Goal: Information Seeking & Learning: Learn about a topic

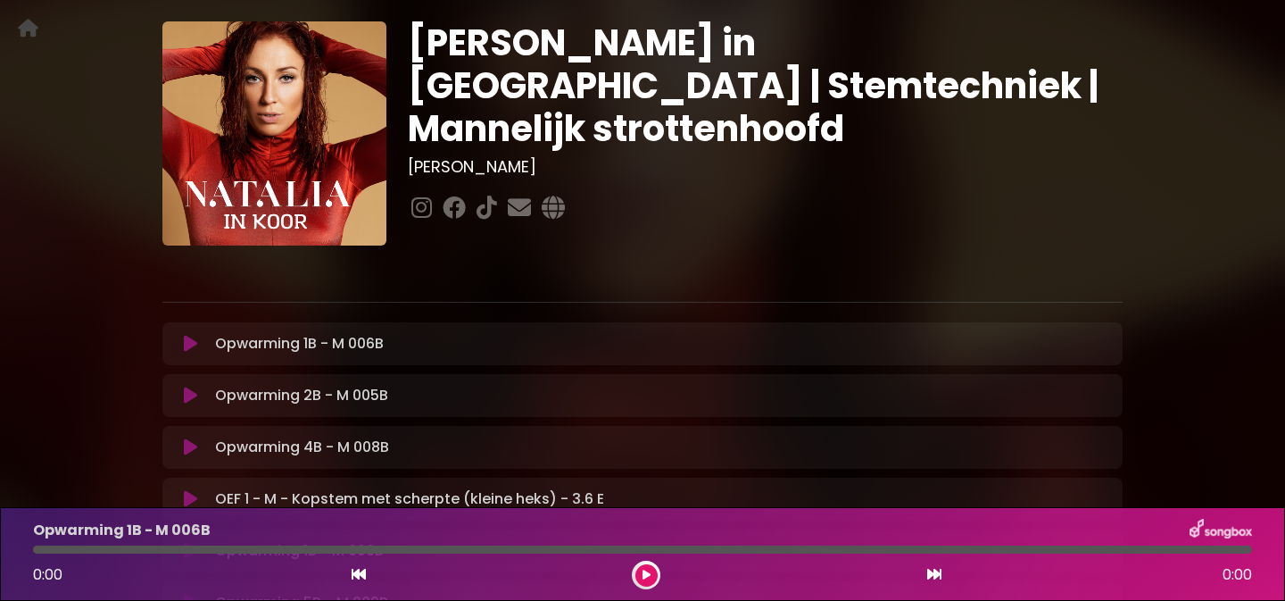
scroll to position [25, 0]
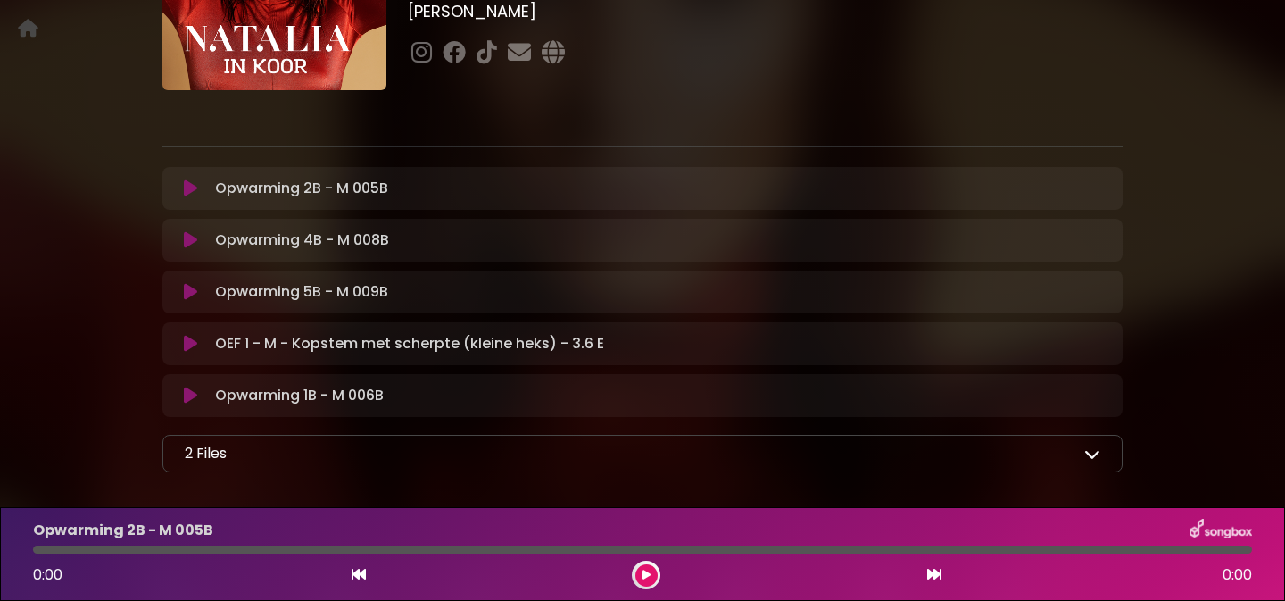
scroll to position [327, 0]
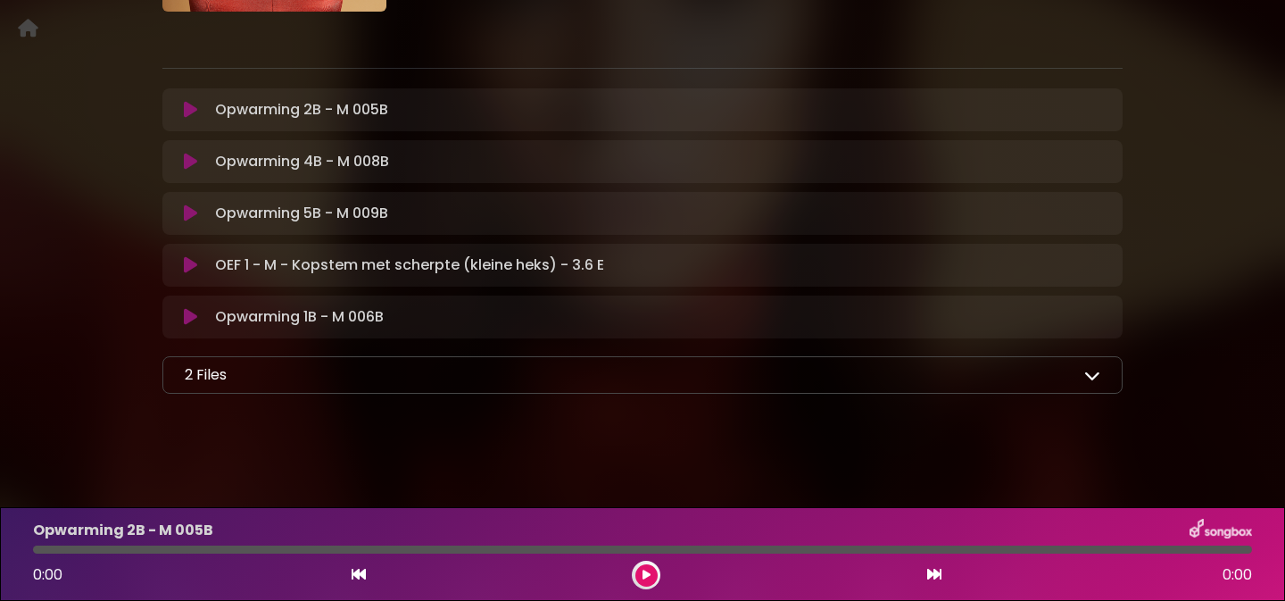
click at [1095, 369] on icon at bounding box center [1093, 375] width 16 height 16
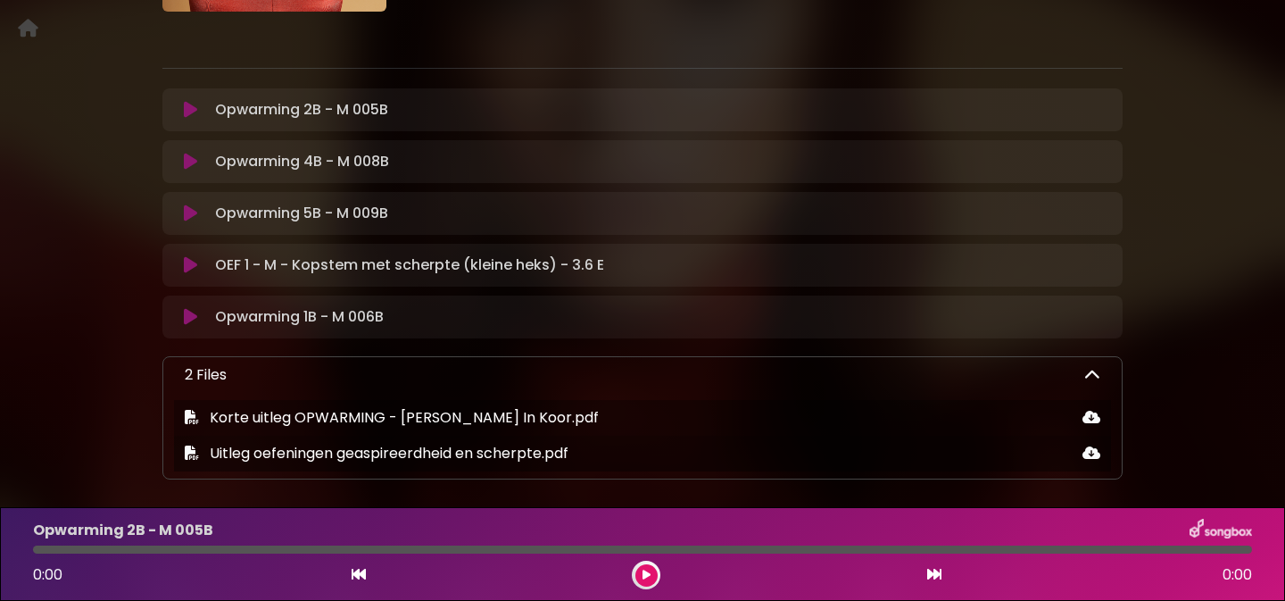
click at [1094, 375] on icon at bounding box center [1093, 375] width 16 height 16
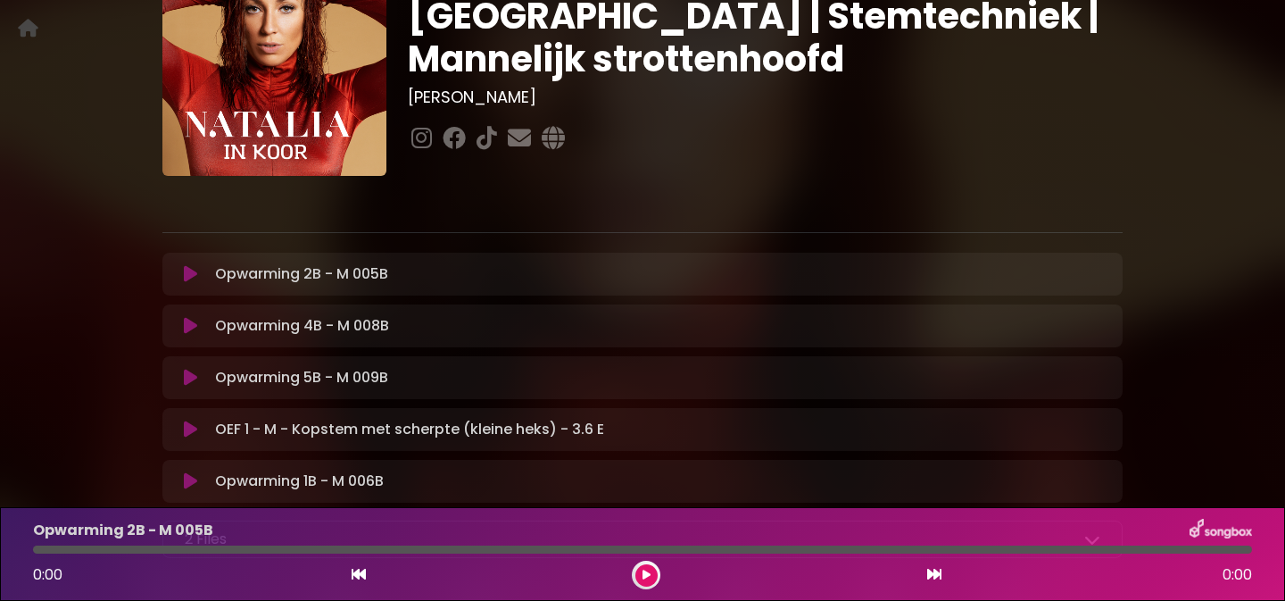
scroll to position [0, 0]
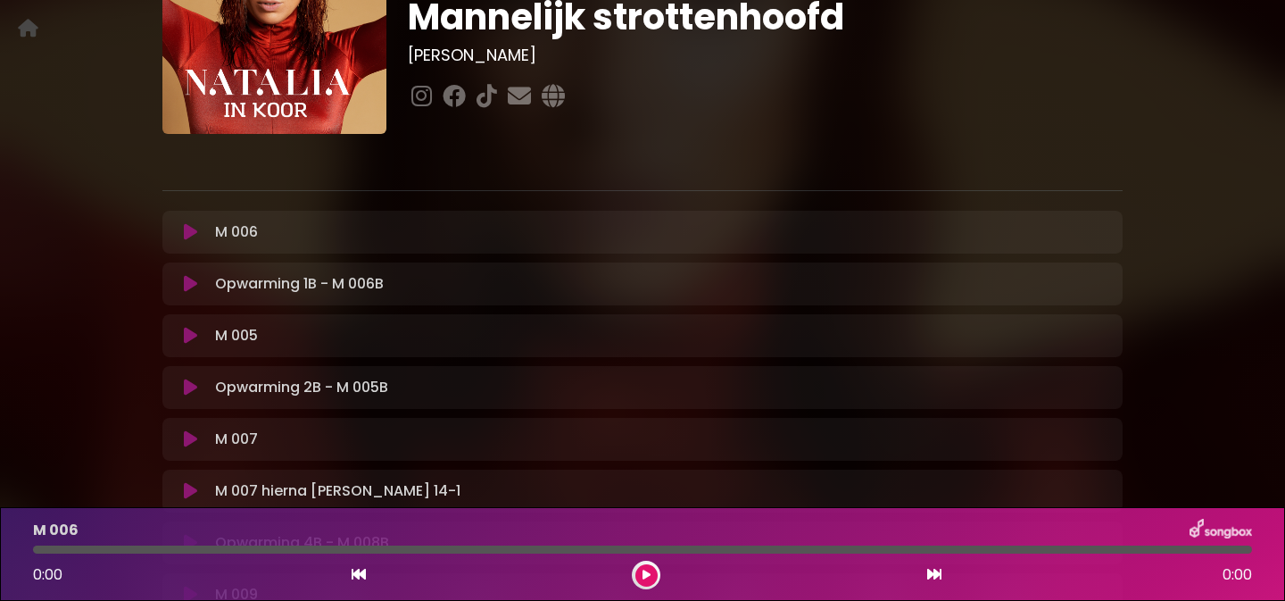
scroll to position [221, 0]
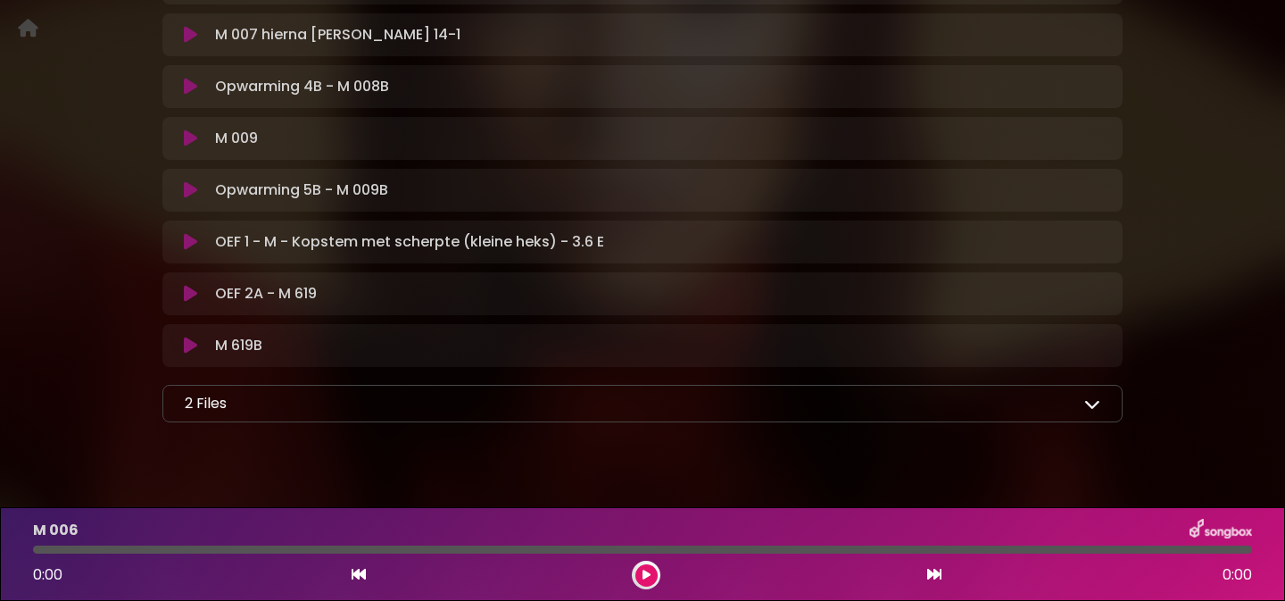
scroll to position [661, 0]
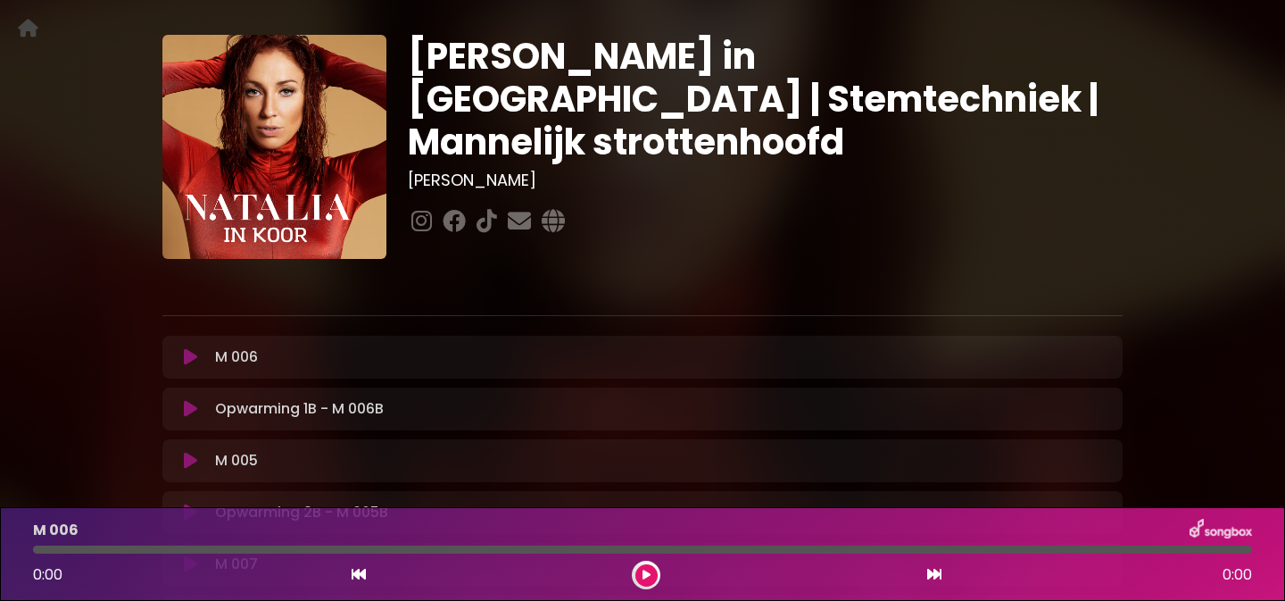
scroll to position [71, 0]
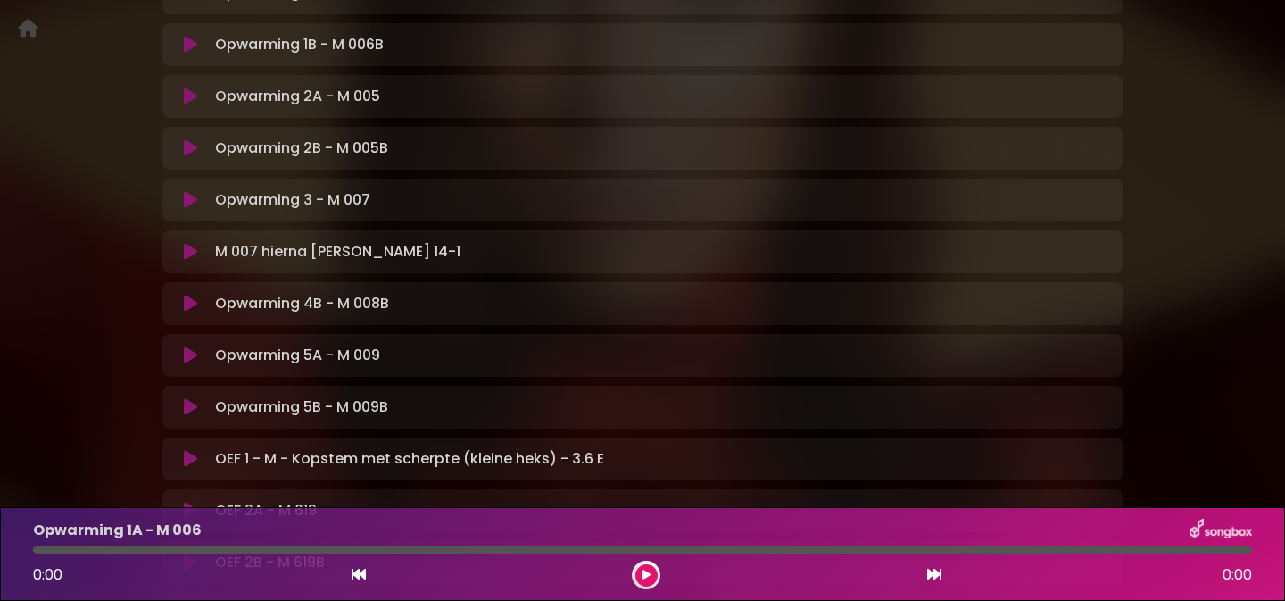
scroll to position [445, 0]
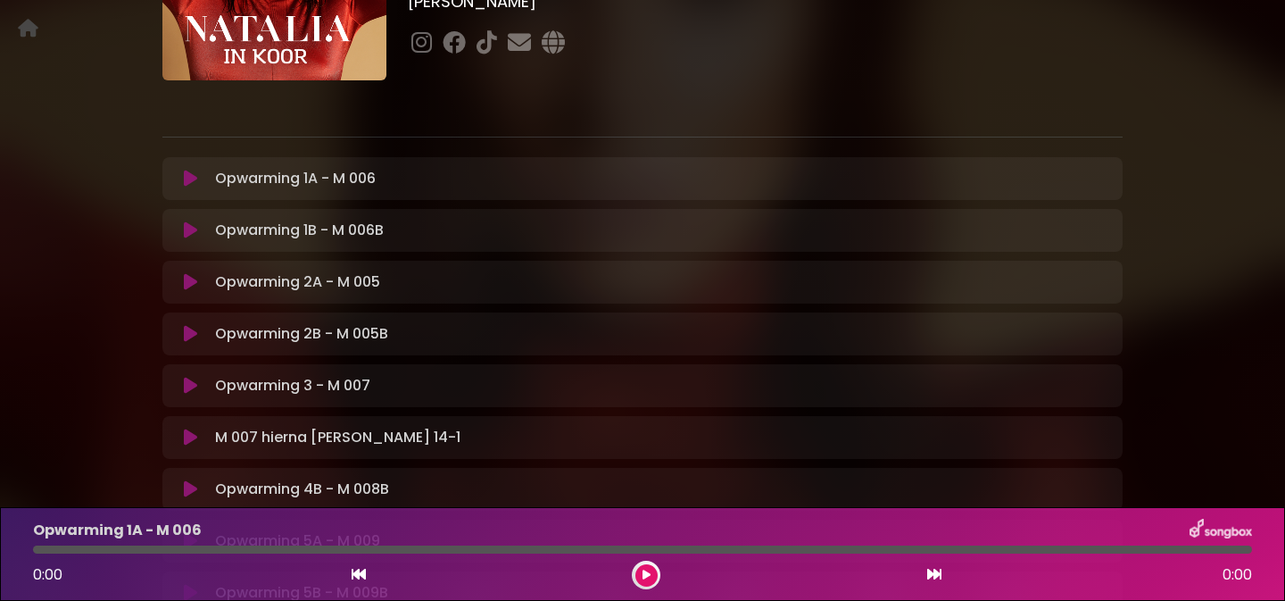
scroll to position [275, 0]
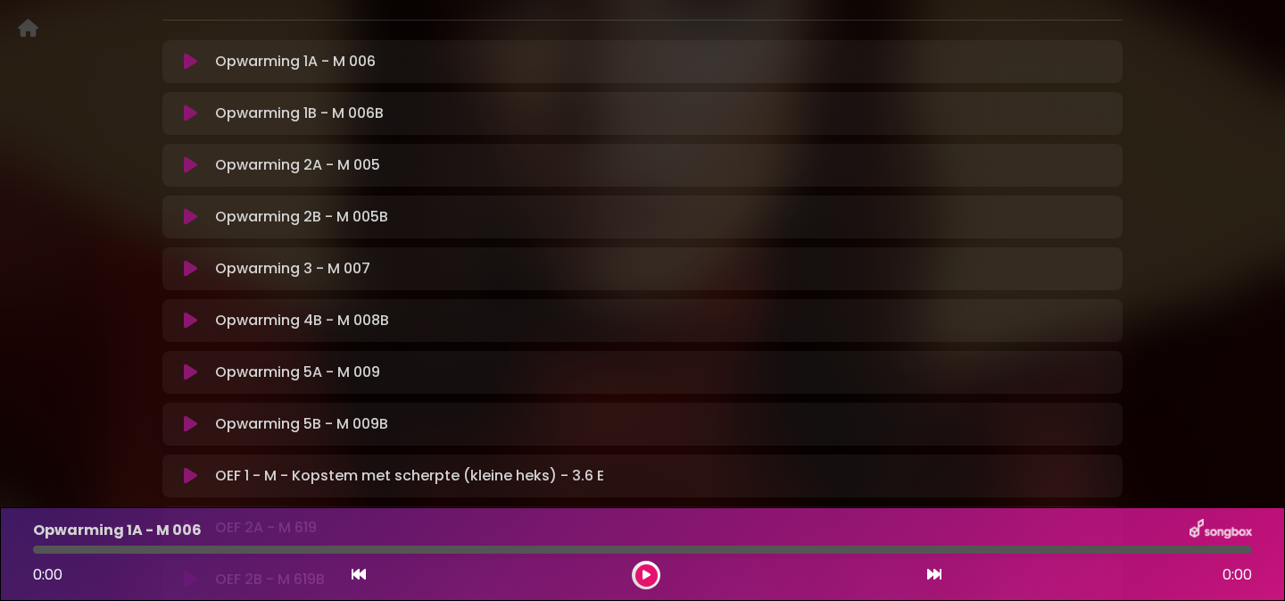
scroll to position [404, 0]
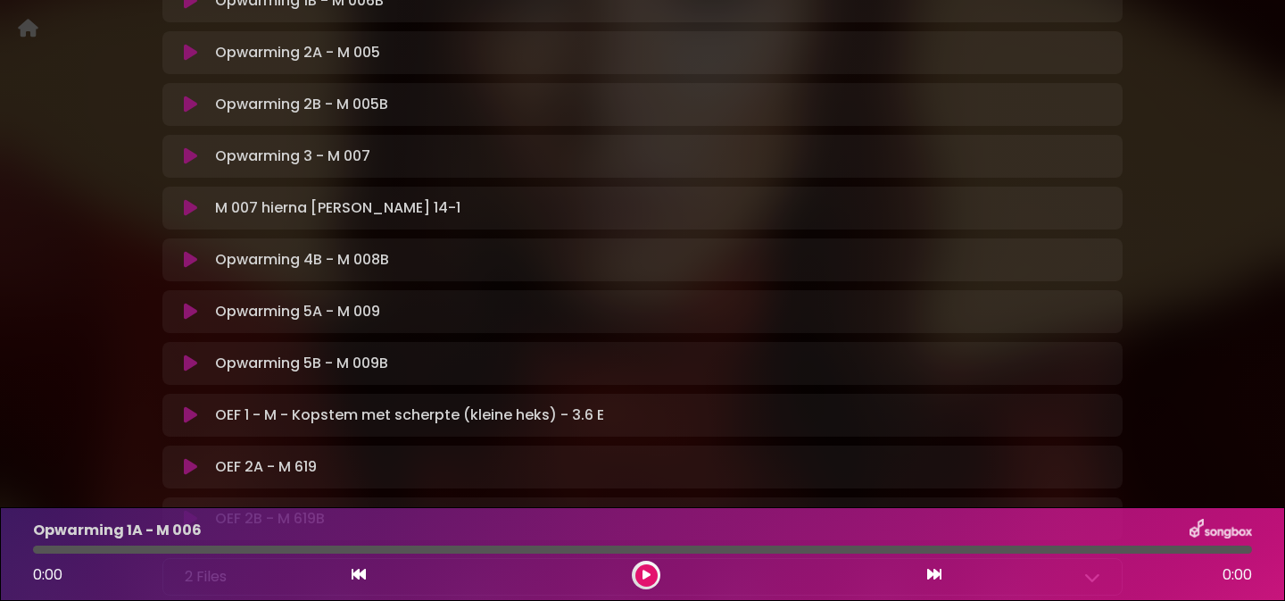
scroll to position [460, 0]
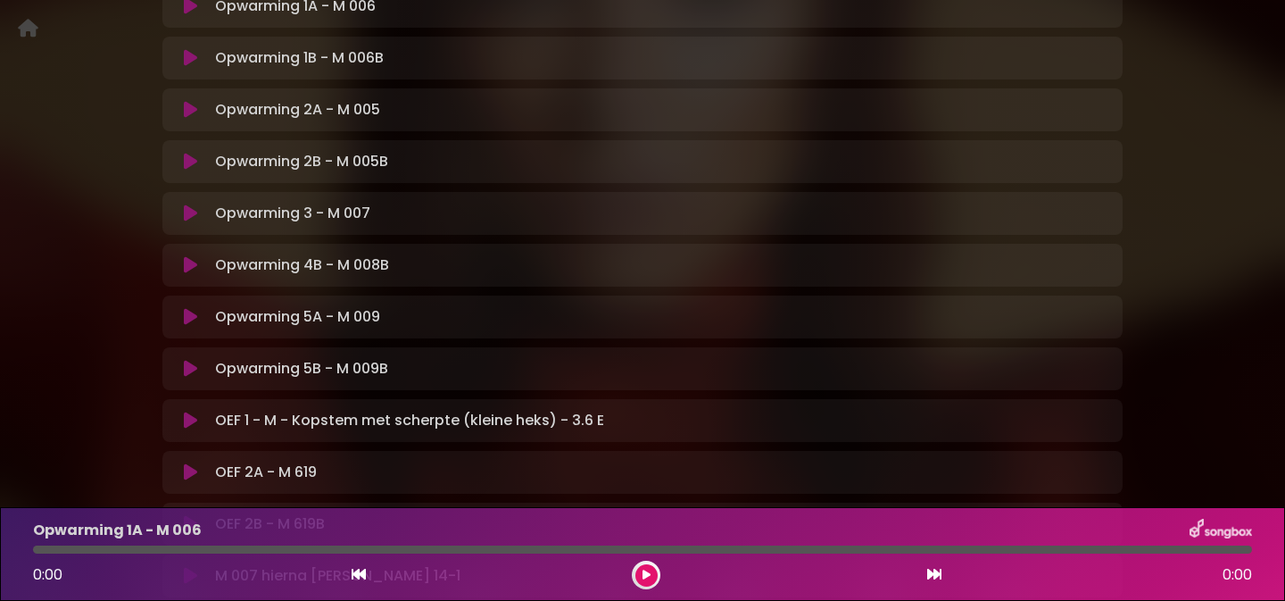
scroll to position [254, 0]
